Goal: Transaction & Acquisition: Purchase product/service

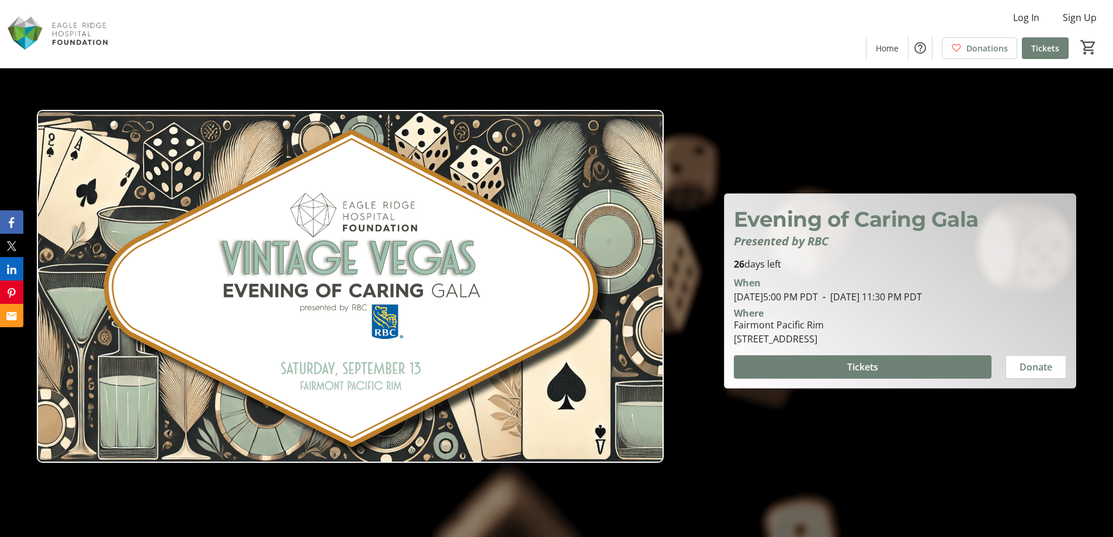
scroll to position [58, 0]
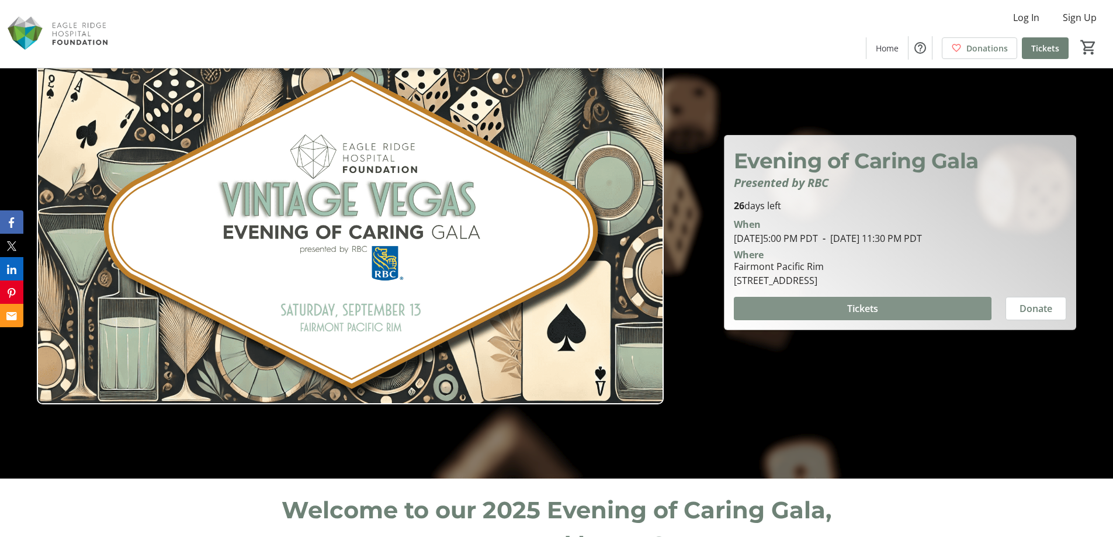
click at [850, 307] on span "Tickets" at bounding box center [862, 308] width 31 height 14
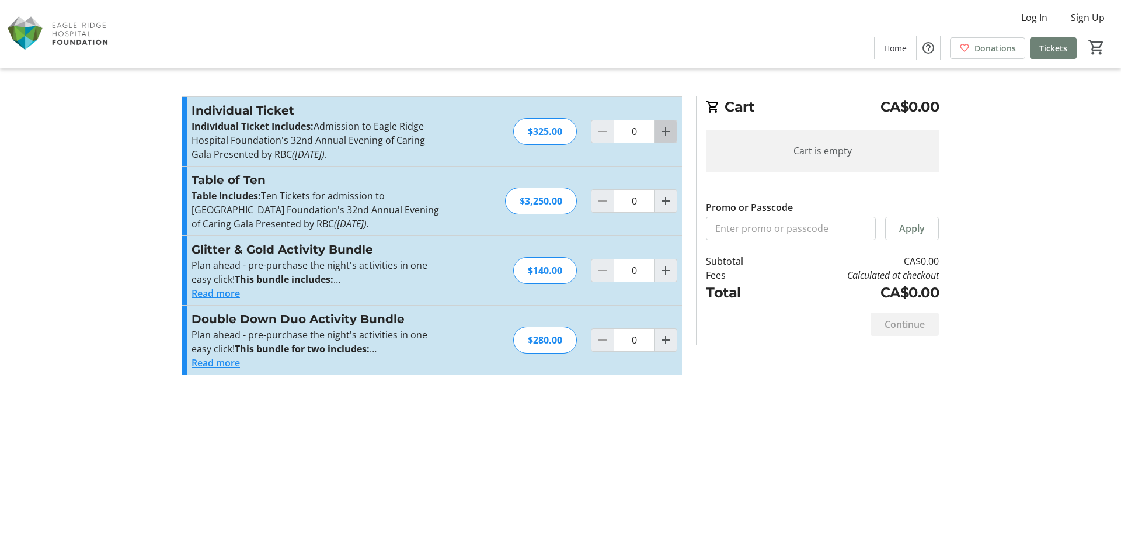
click at [668, 133] on mat-icon "Increment by one" at bounding box center [666, 131] width 14 height 14
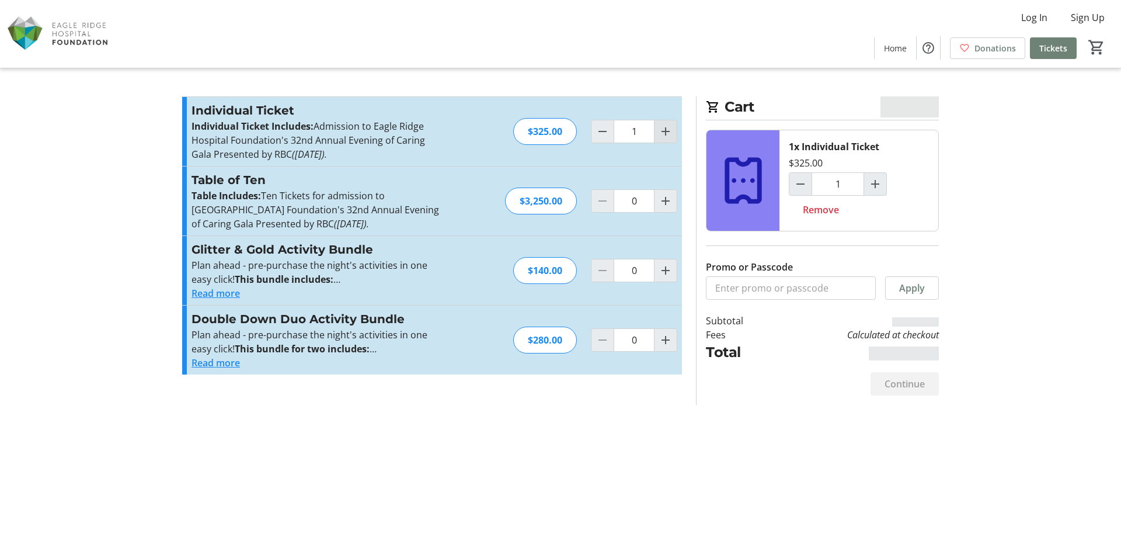
click at [668, 134] on mat-icon "Increment by one" at bounding box center [666, 131] width 14 height 14
type input "2"
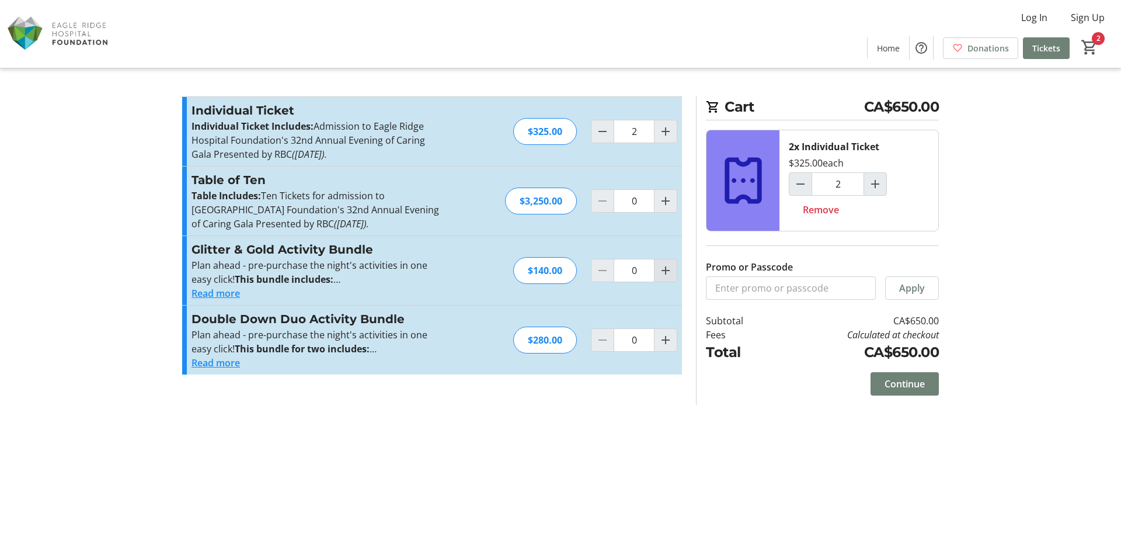
click at [668, 273] on mat-icon "Increment by one" at bounding box center [666, 270] width 14 height 14
type input "2"
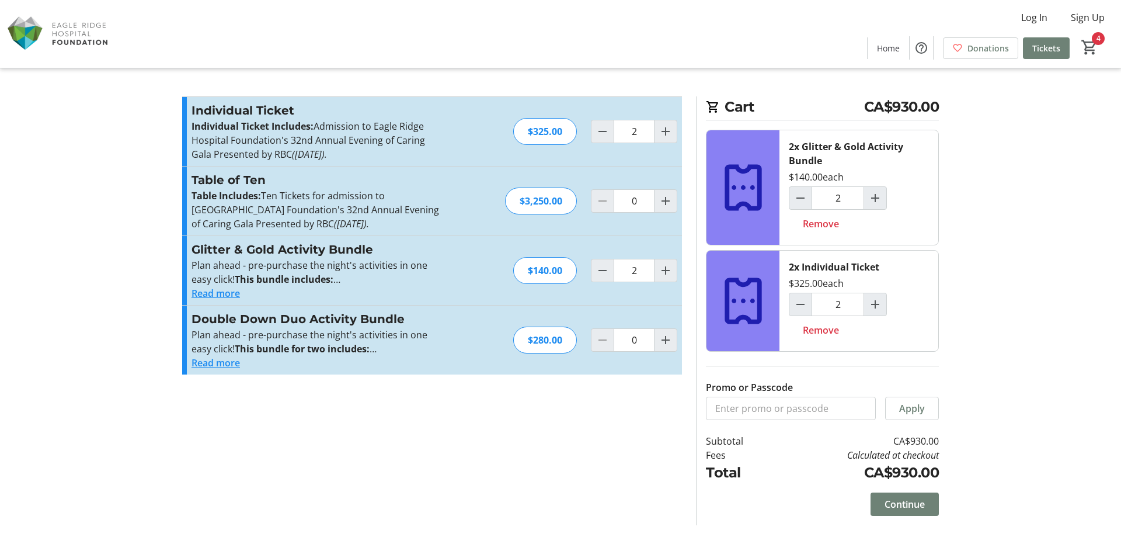
click at [219, 358] on button "Read more" at bounding box center [216, 363] width 48 height 14
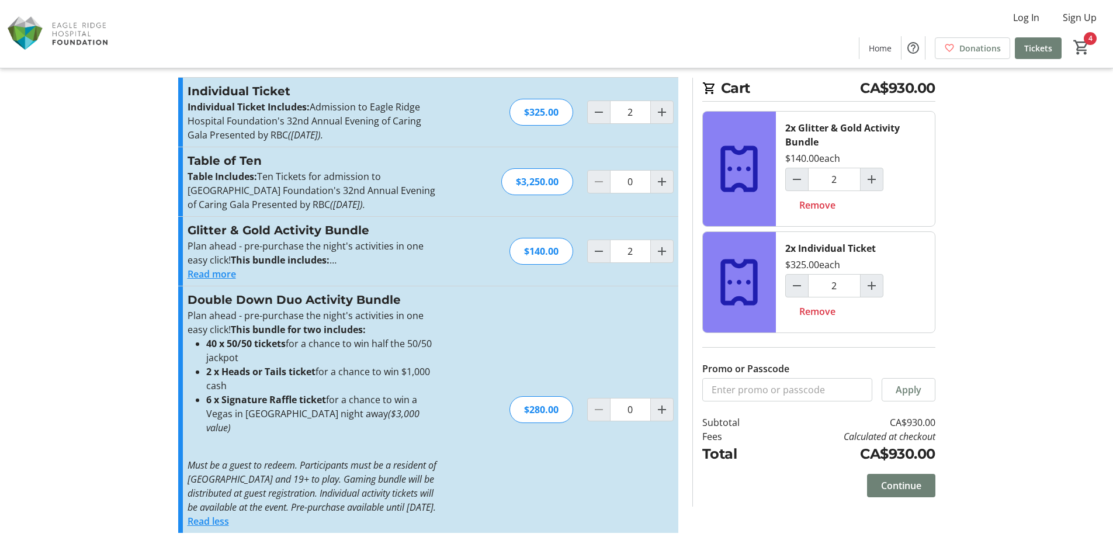
scroll to position [29, 0]
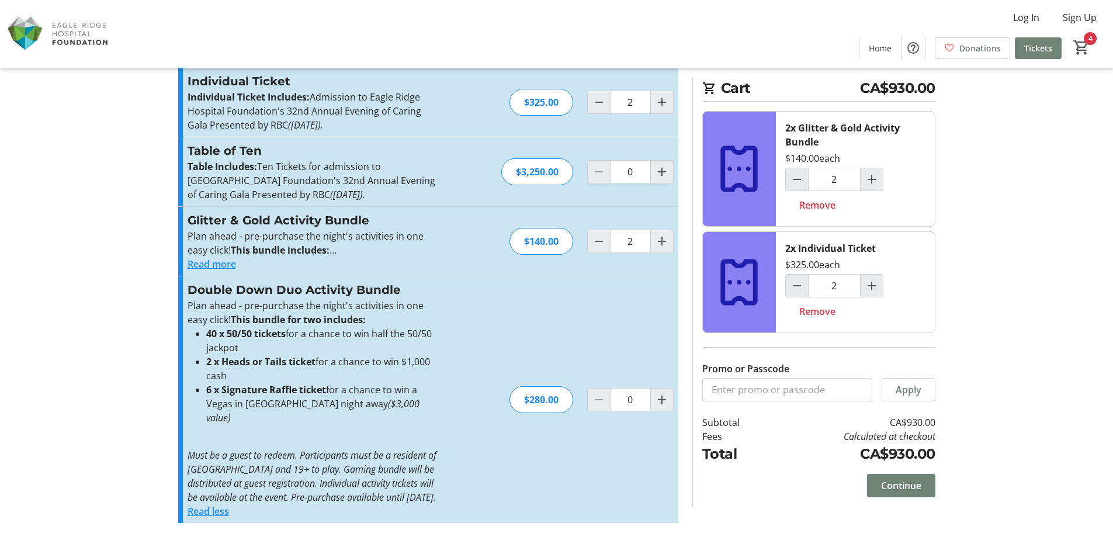
click at [221, 265] on button "Read more" at bounding box center [211, 264] width 48 height 14
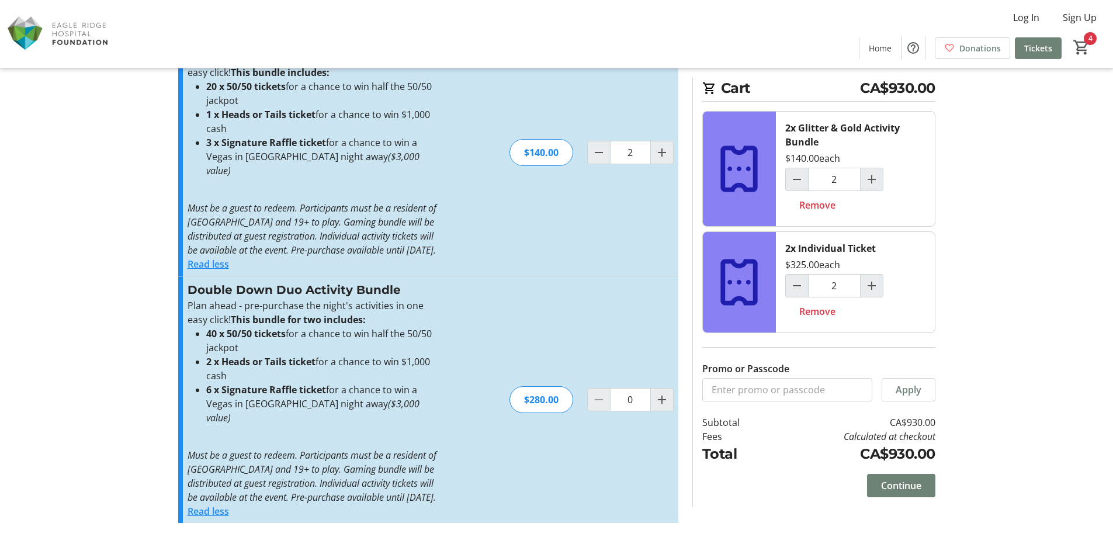
scroll to position [0, 0]
